Goal: Complete application form

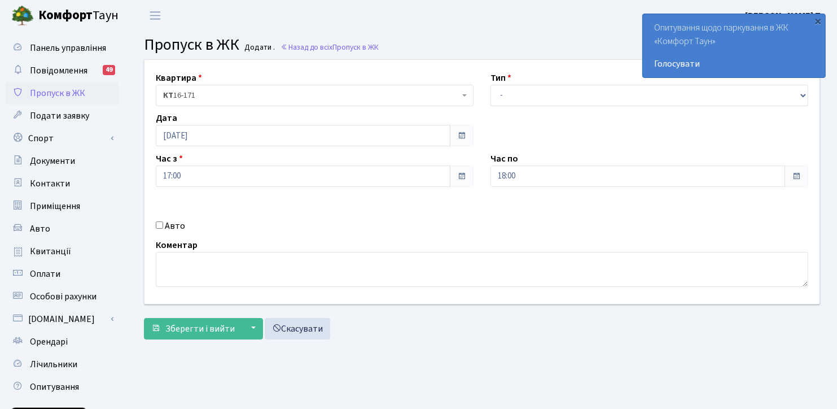
select select "3"
click at [491, 85] on select "- Доставка Таксі Гості Сервіс" at bounding box center [650, 95] width 318 height 21
click at [535, 176] on input "18:00" at bounding box center [638, 175] width 295 height 21
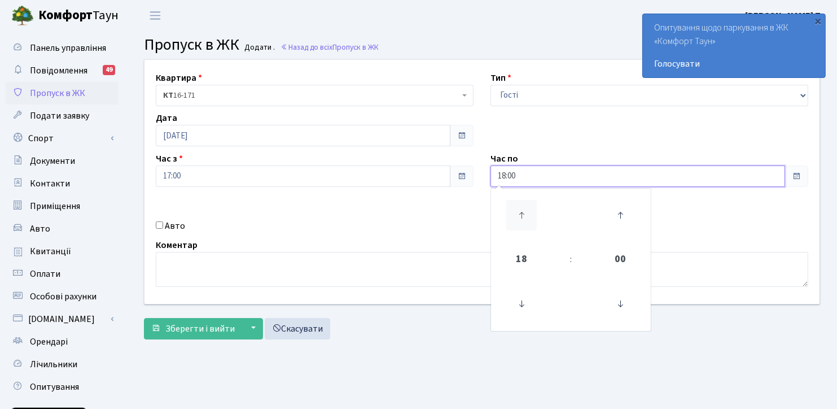
click at [517, 207] on icon at bounding box center [521, 215] width 30 height 30
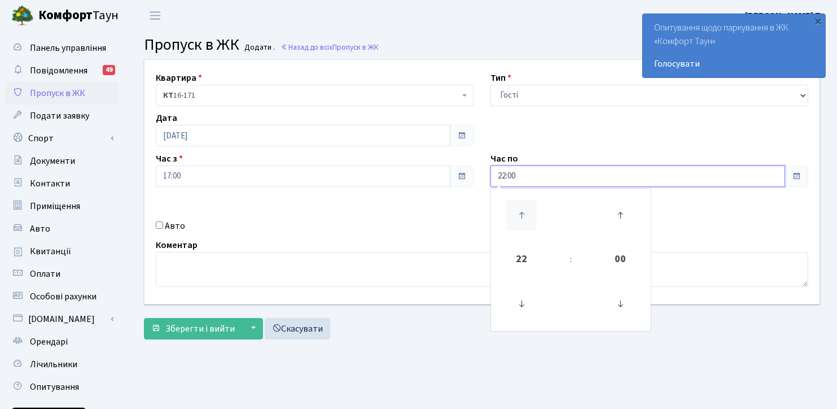
type input "23:00"
click at [410, 331] on div "Зберегти і вийти ▼ Зберегти та продовжити редагування Зберегти та створити Скас…" at bounding box center [482, 328] width 676 height 21
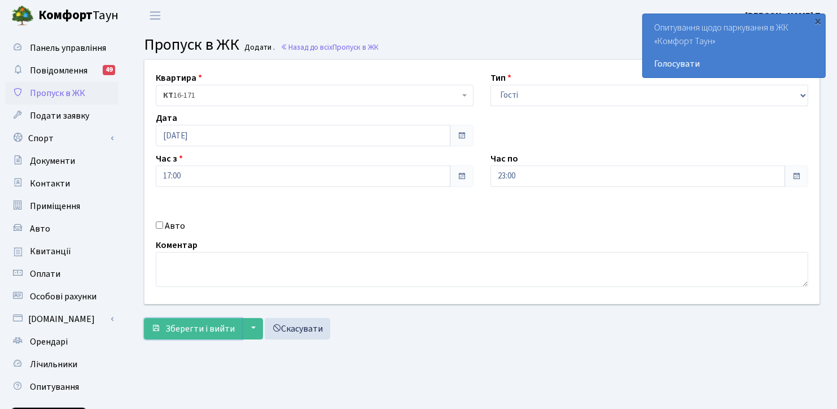
drag, startPoint x: 193, startPoint y: 326, endPoint x: 193, endPoint y: 310, distance: 16.4
click at [193, 326] on span "Зберегти і вийти" at bounding box center [199, 328] width 69 height 12
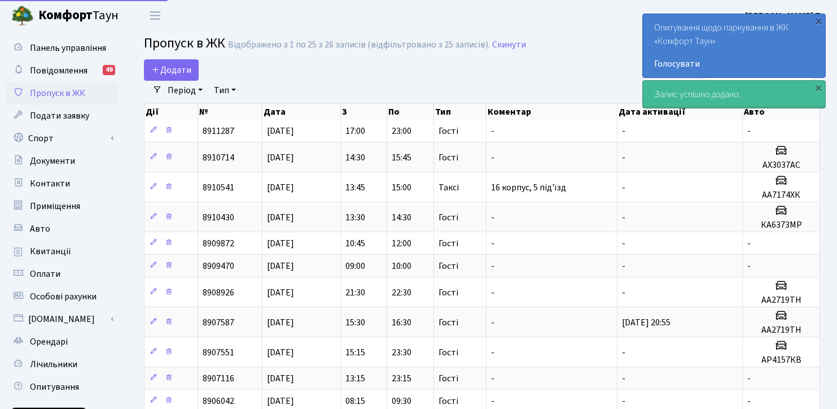
select select "25"
